Goal: Navigation & Orientation: Find specific page/section

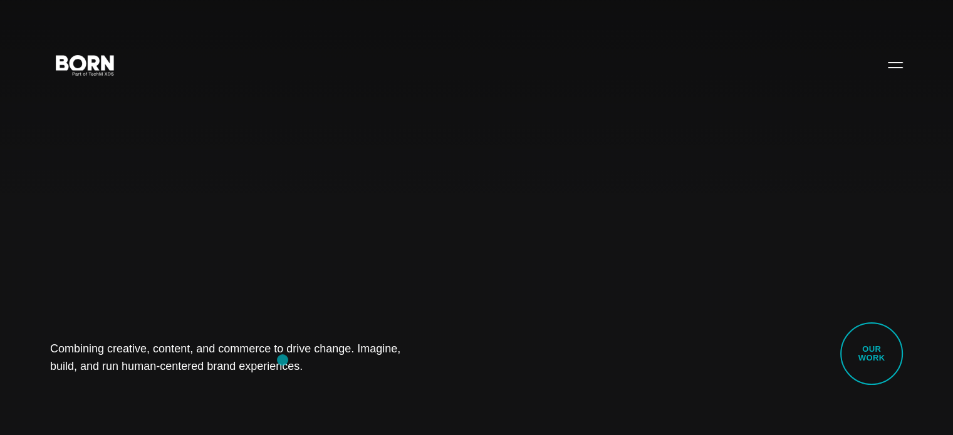
drag, startPoint x: 50, startPoint y: 350, endPoint x: 283, endPoint y: 360, distance: 232.7
click at [283, 360] on h1 "Combining creative, content, and commerce to drive change. Imagine, build, and …" at bounding box center [238, 357] width 376 height 35
click at [474, 227] on div "Combining creative, content, and commerce to drive change. Imagine, build, and …" at bounding box center [476, 217] width 953 height 435
click at [902, 70] on button "Primary Menu" at bounding box center [895, 64] width 30 height 26
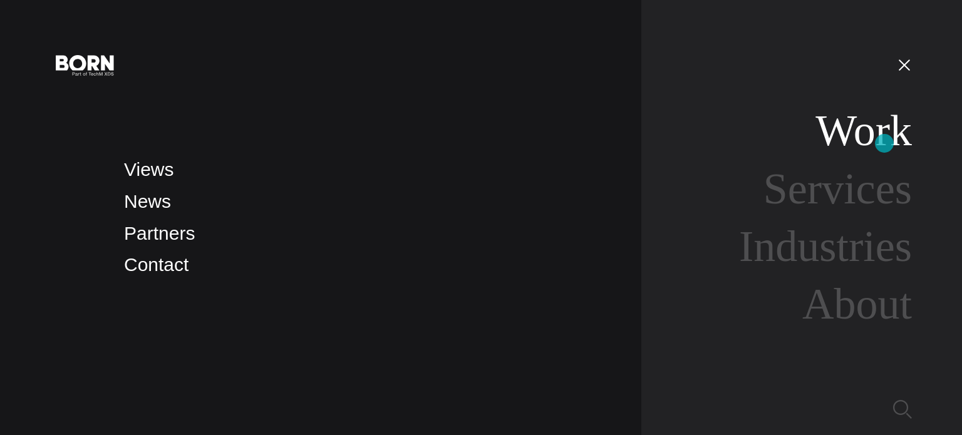
click at [885, 143] on link "Work" at bounding box center [864, 131] width 96 height 48
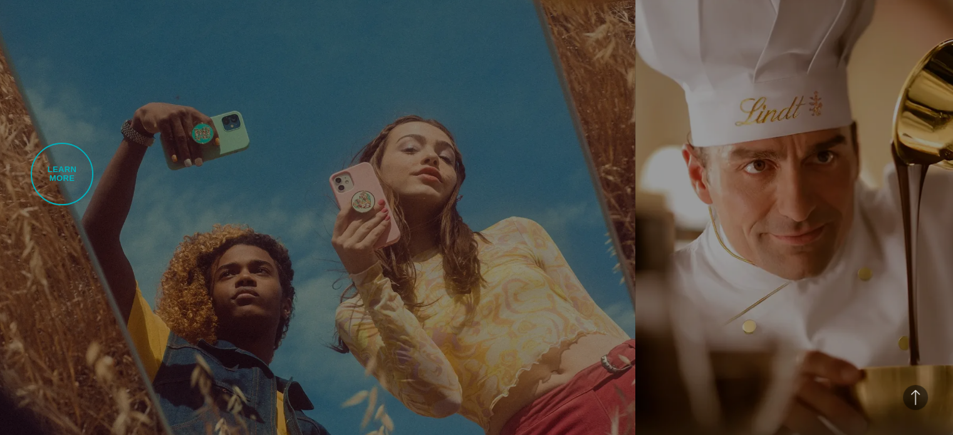
scroll to position [1880, 0]
